Goal: Navigation & Orientation: Find specific page/section

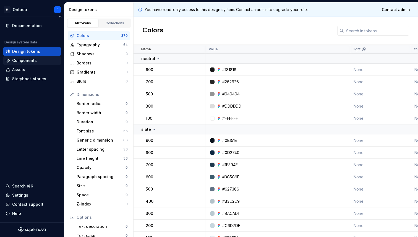
scroll to position [1, 0]
click at [23, 61] on div "Components" at bounding box center [24, 61] width 25 height 6
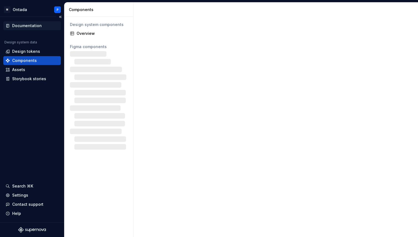
click at [33, 27] on div "Documentation" at bounding box center [27, 26] width 30 height 6
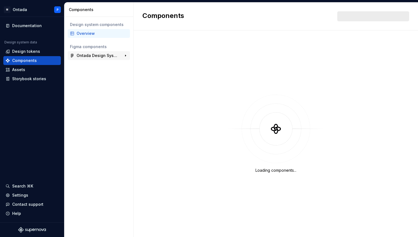
click at [99, 57] on div "Ontada Design System V2.1.4" at bounding box center [97, 56] width 41 height 6
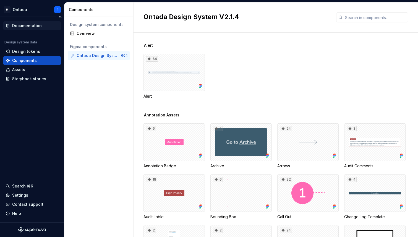
click at [26, 27] on div "Documentation" at bounding box center [27, 26] width 30 height 6
